Goal: Information Seeking & Learning: Learn about a topic

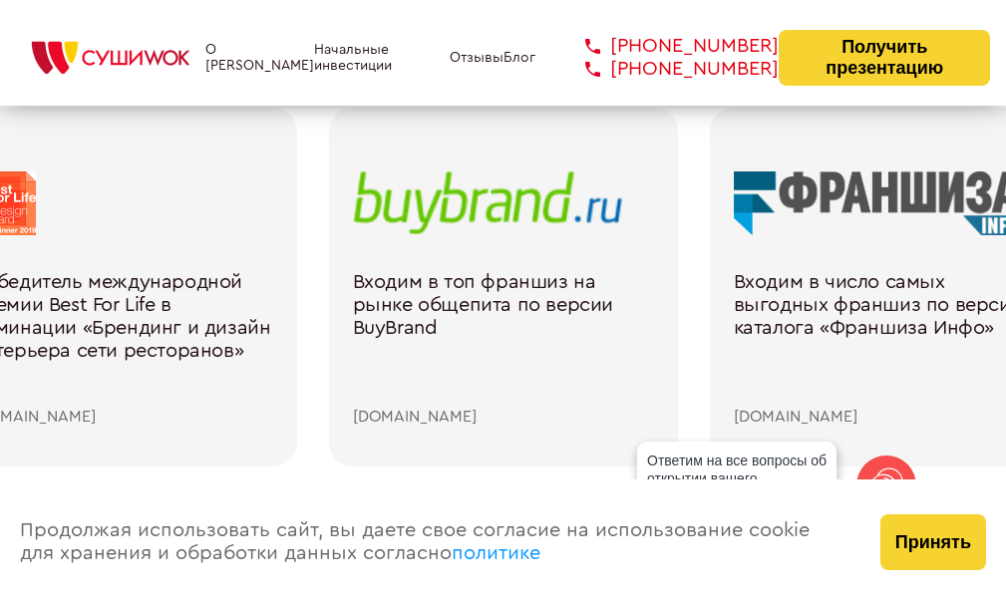
scroll to position [2891, 0]
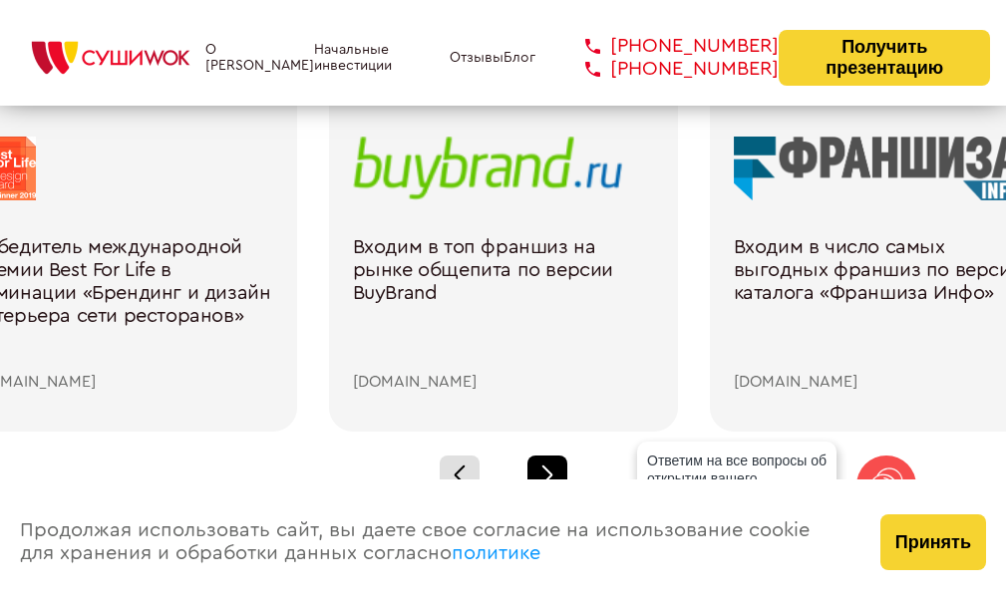
click at [541, 474] on div at bounding box center [547, 476] width 40 height 40
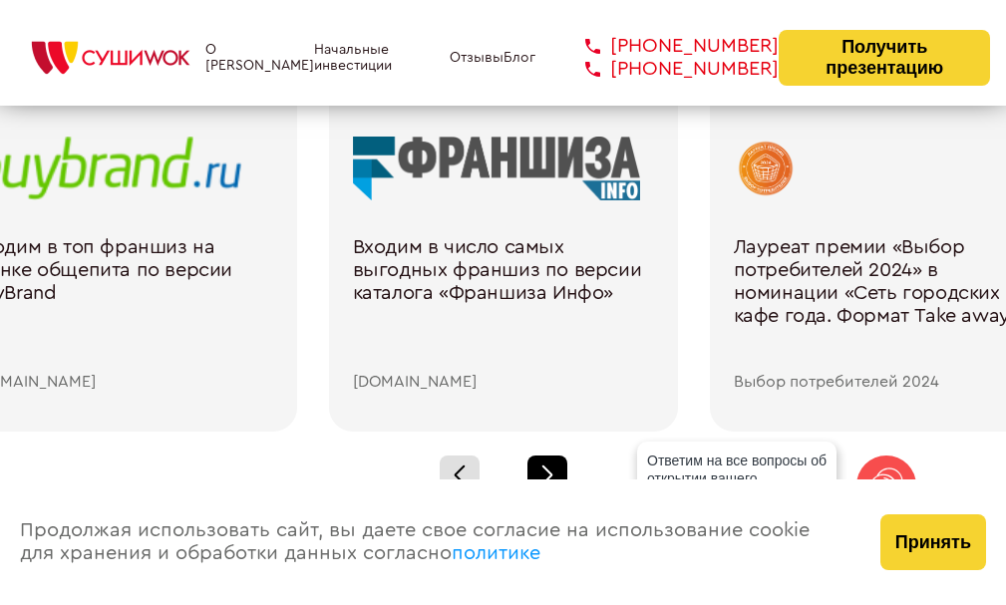
click at [541, 474] on div at bounding box center [547, 476] width 40 height 40
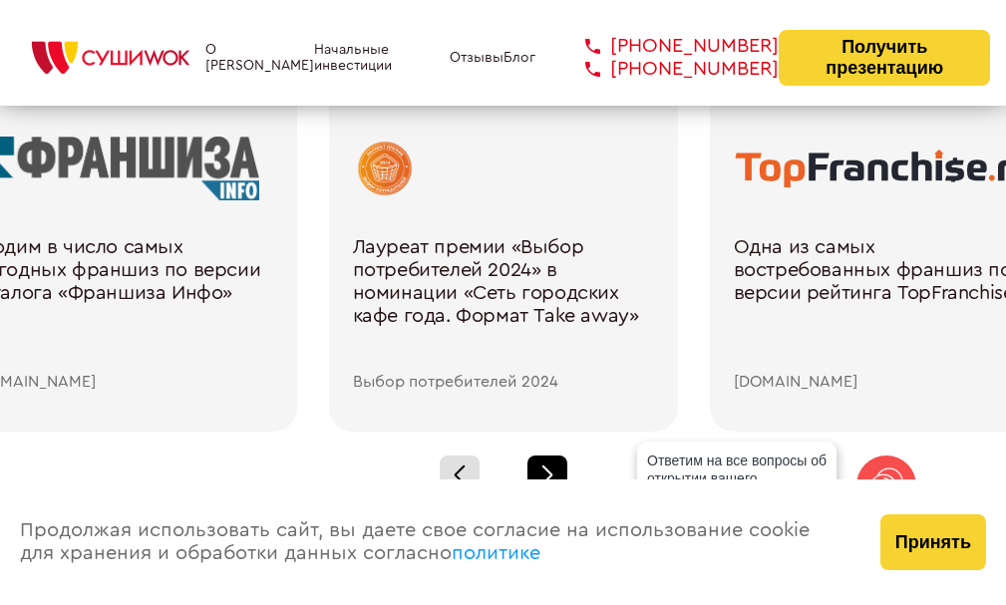
click at [544, 473] on div at bounding box center [547, 476] width 40 height 40
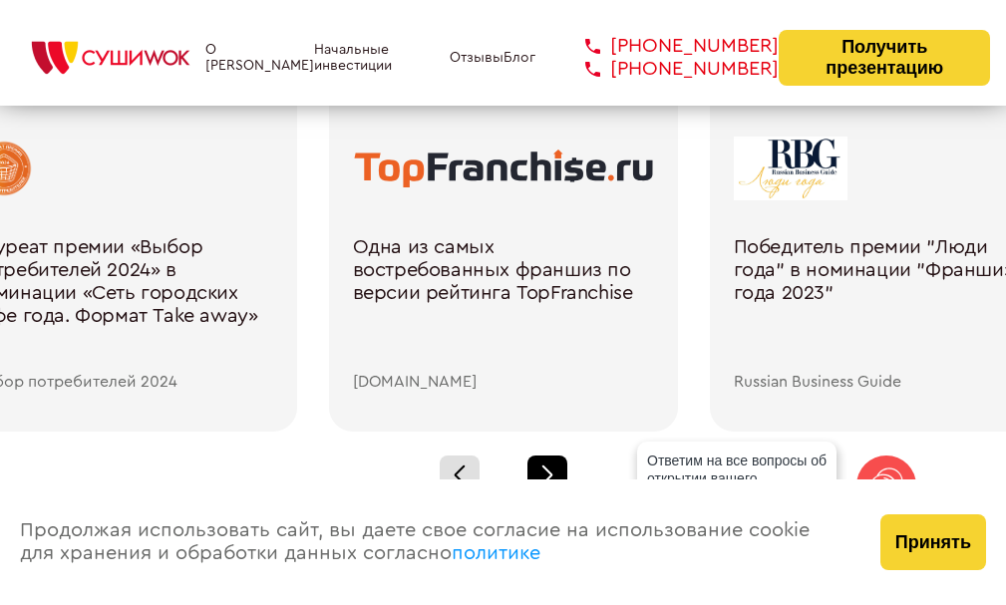
click at [544, 473] on div at bounding box center [547, 476] width 40 height 40
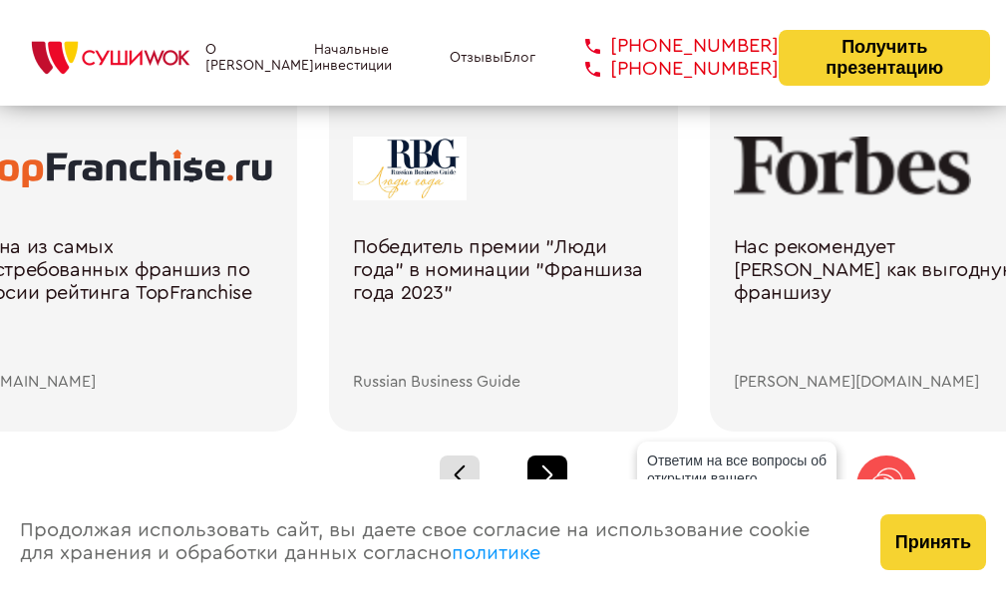
click at [544, 473] on div at bounding box center [547, 476] width 40 height 40
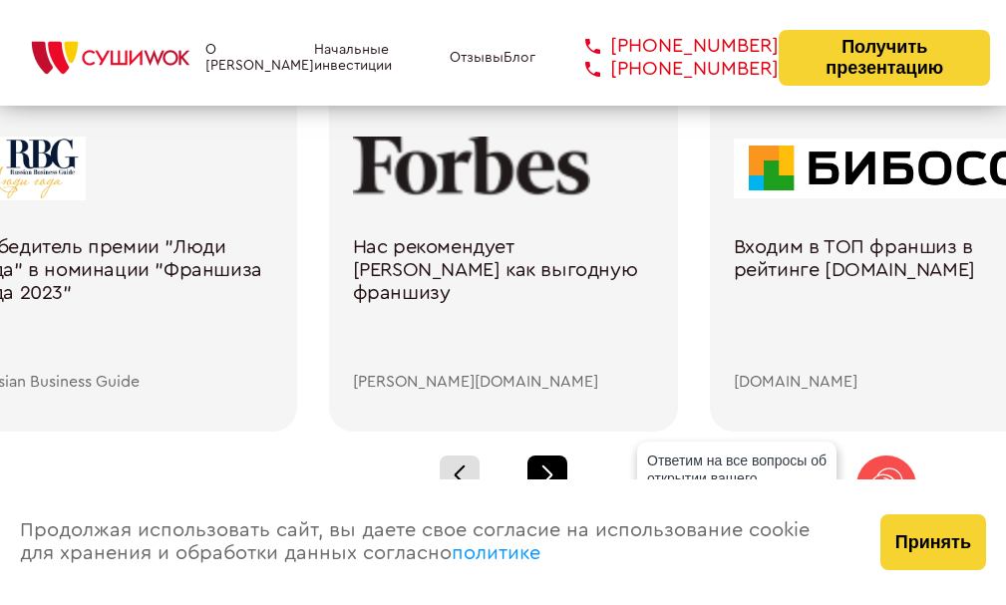
click at [544, 473] on div at bounding box center [547, 476] width 40 height 40
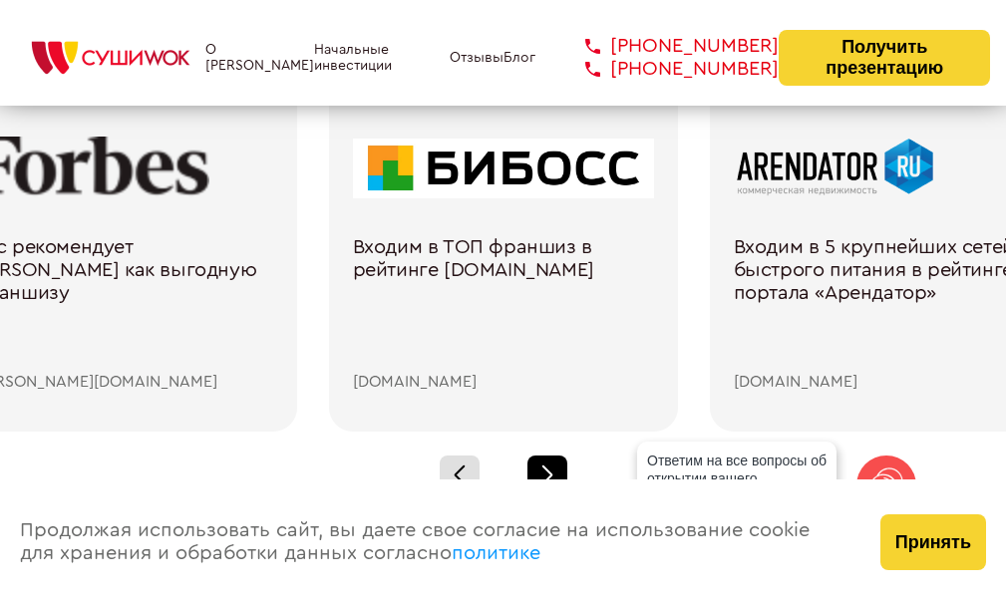
click at [544, 473] on div at bounding box center [547, 476] width 40 height 40
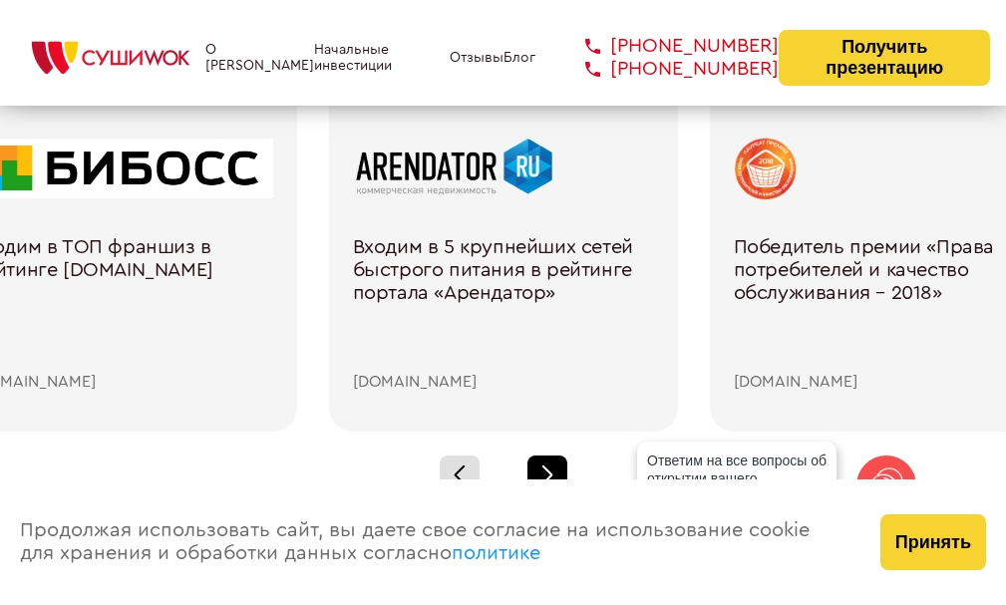
click at [544, 473] on div at bounding box center [547, 476] width 40 height 40
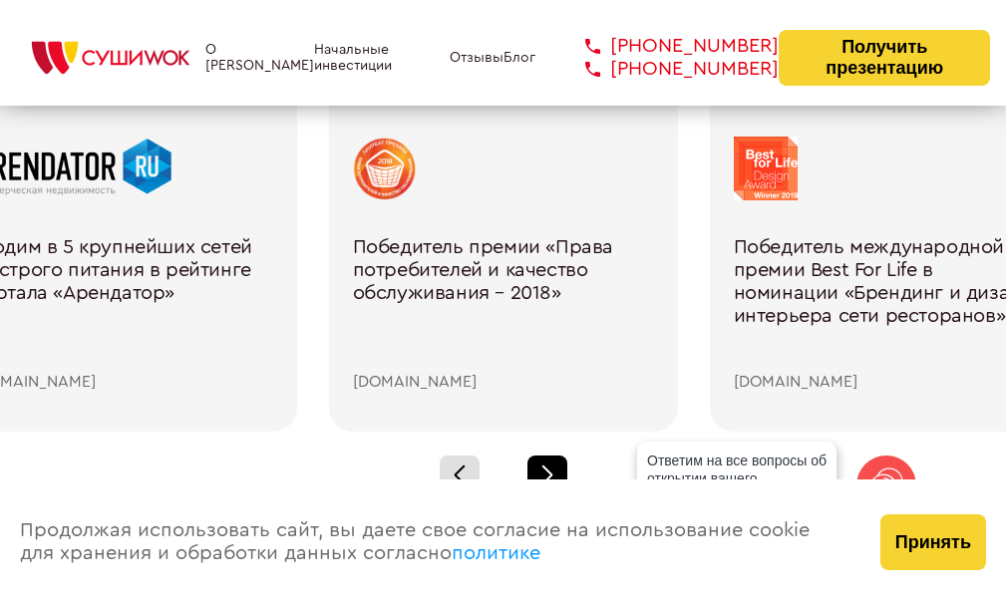
click at [544, 473] on div at bounding box center [547, 476] width 40 height 40
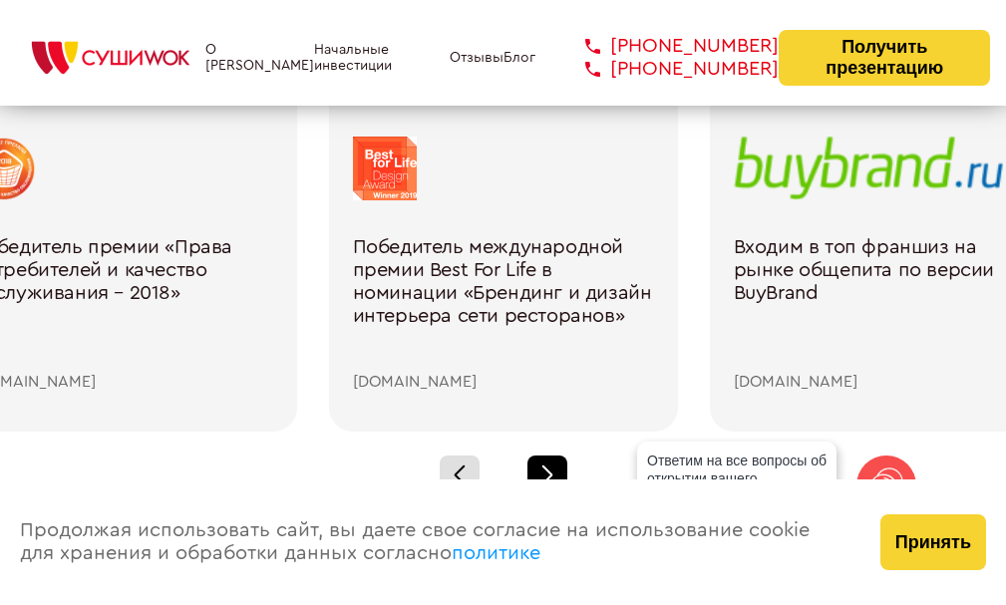
click at [544, 473] on div at bounding box center [547, 476] width 40 height 40
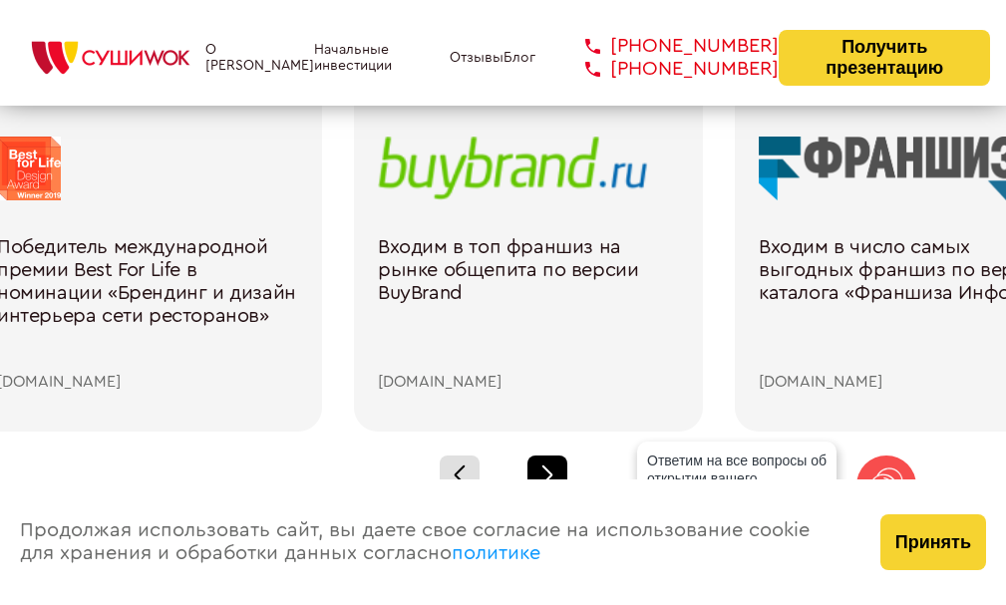
click at [544, 473] on div at bounding box center [547, 476] width 40 height 40
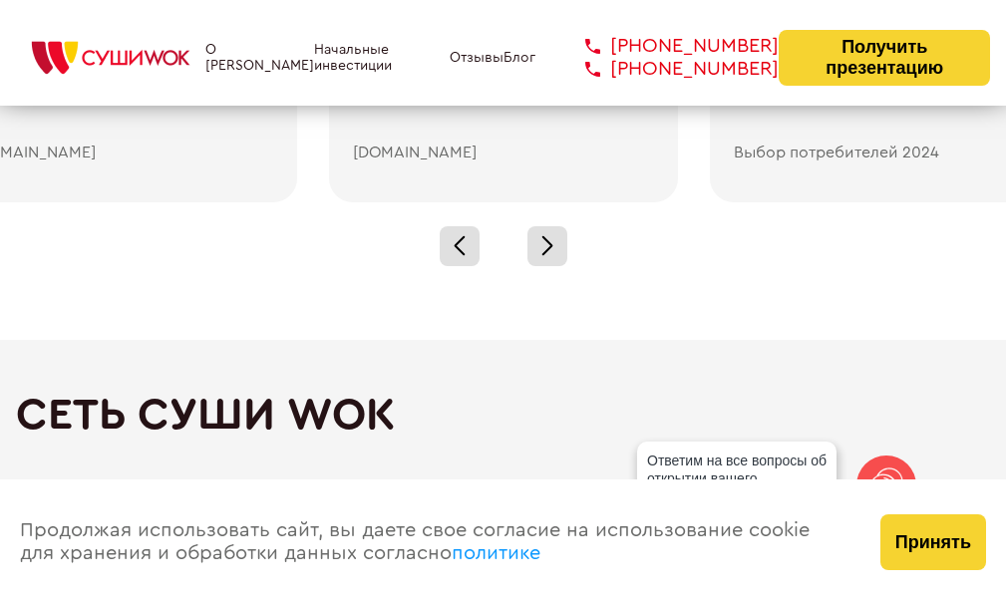
scroll to position [3190, 0]
